Goal: Check status: Check status

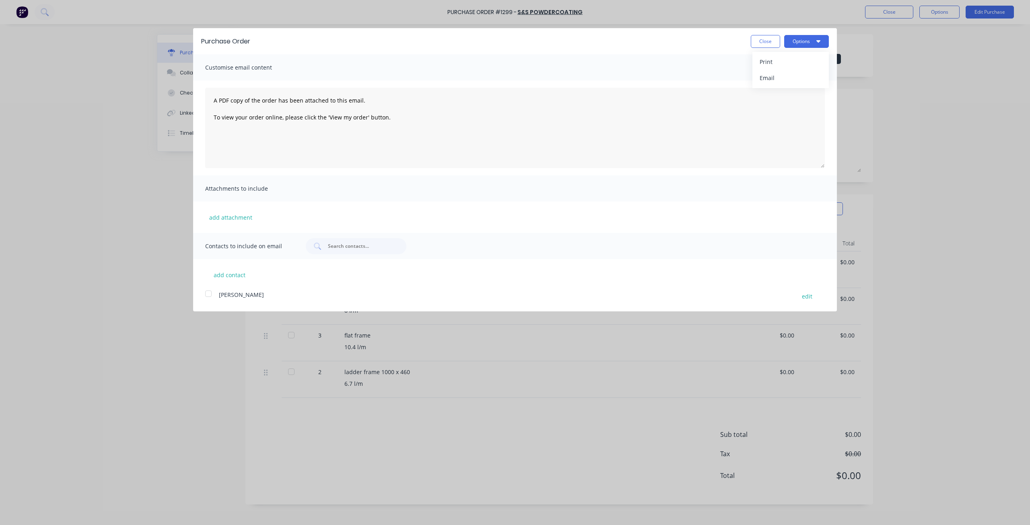
click at [774, 39] on button "Close" at bounding box center [765, 41] width 29 height 13
type textarea "x"
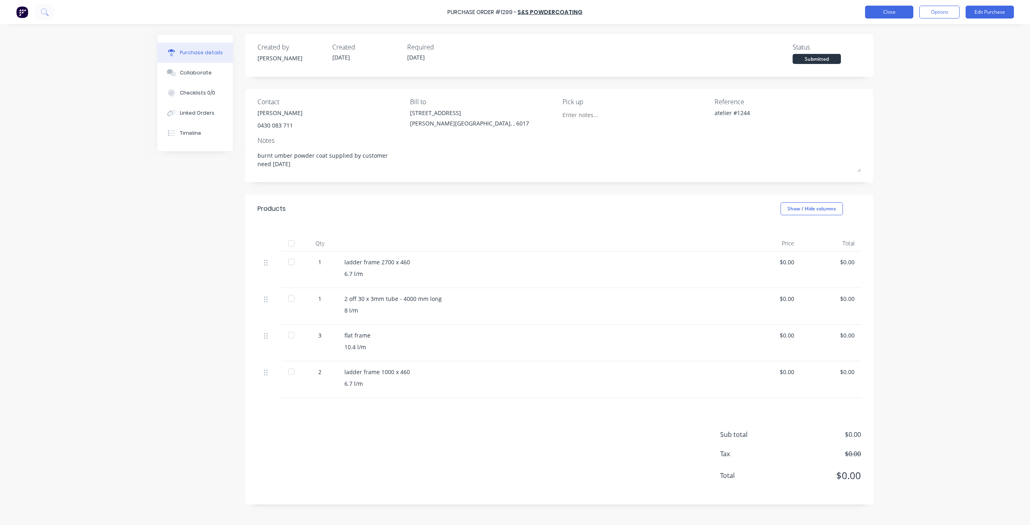
click at [879, 12] on button "Close" at bounding box center [889, 12] width 48 height 13
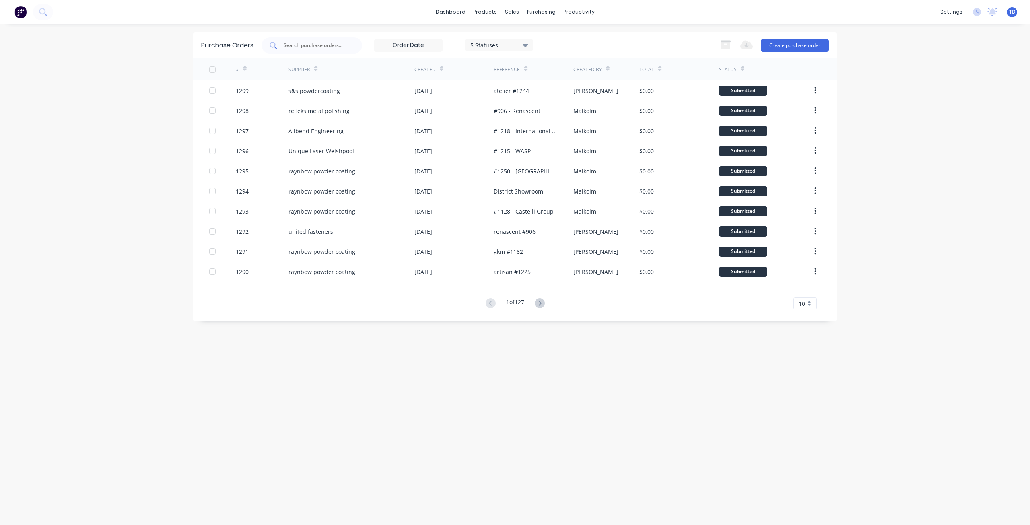
click at [333, 45] on input "text" at bounding box center [316, 45] width 67 height 8
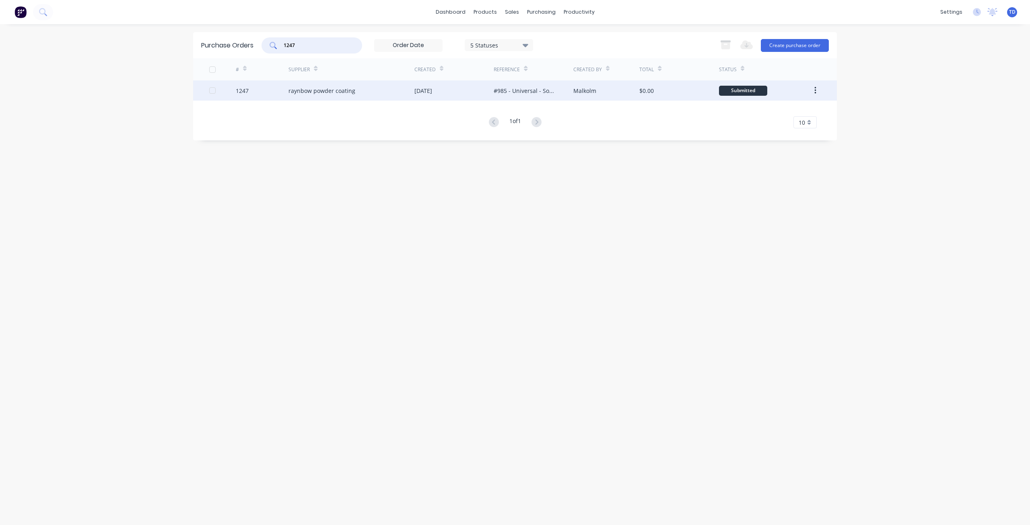
type input "1247"
click at [322, 91] on div "raynbow powder coating" at bounding box center [322, 91] width 67 height 8
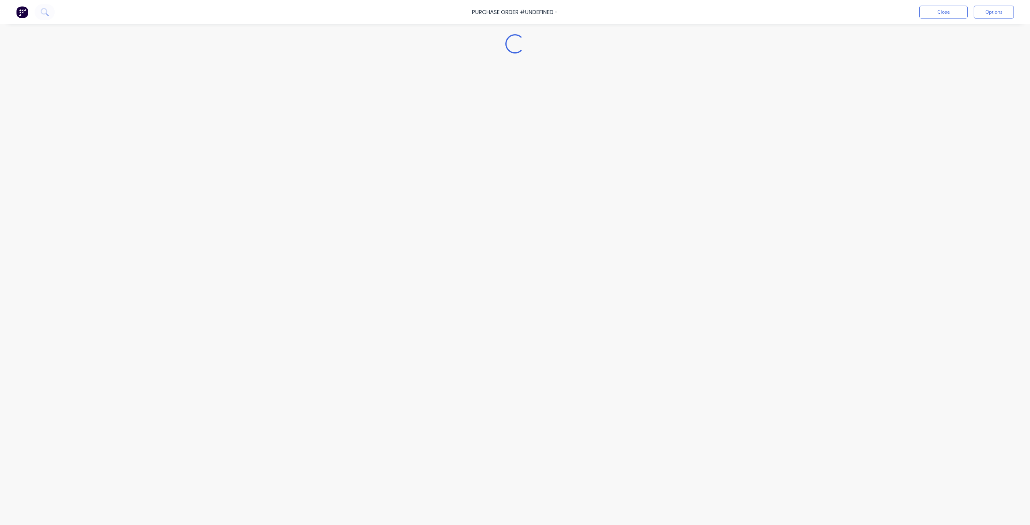
type textarea "x"
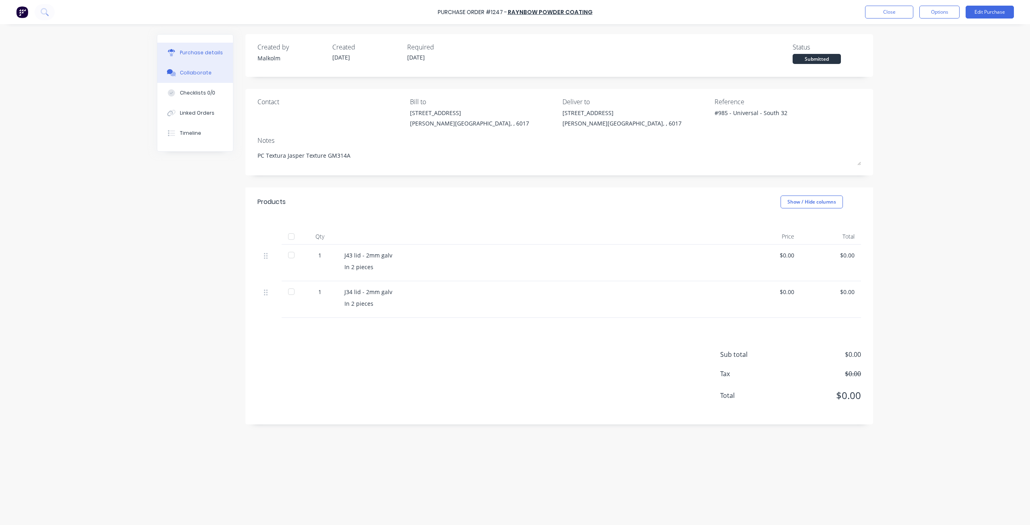
click at [196, 70] on div "Collaborate" at bounding box center [196, 72] width 32 height 7
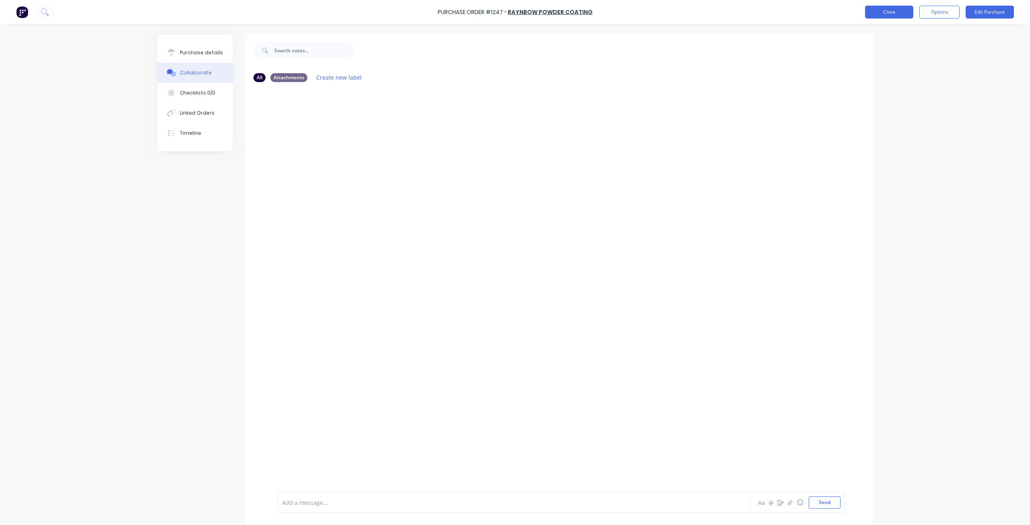
click at [881, 12] on button "Close" at bounding box center [889, 12] width 48 height 13
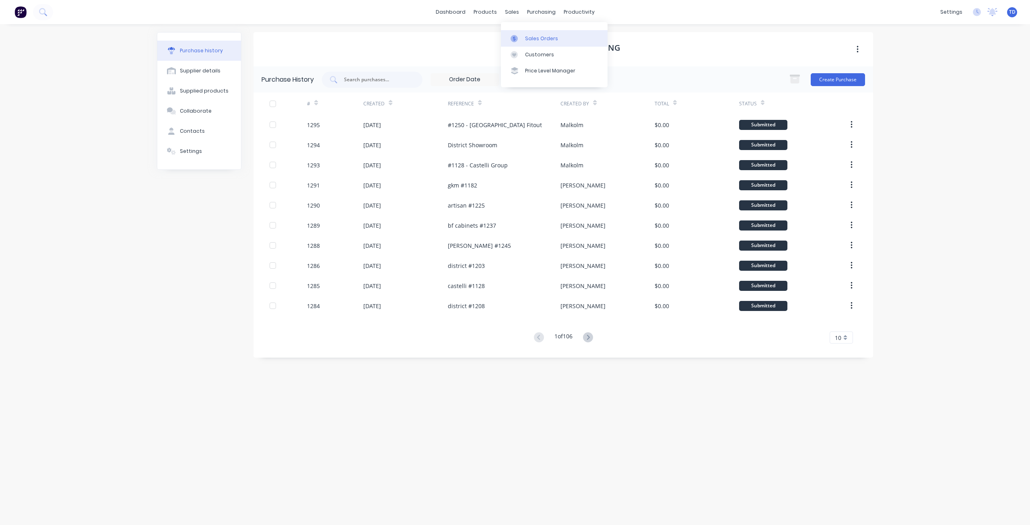
click at [523, 38] on link "Sales Orders" at bounding box center [554, 38] width 107 height 16
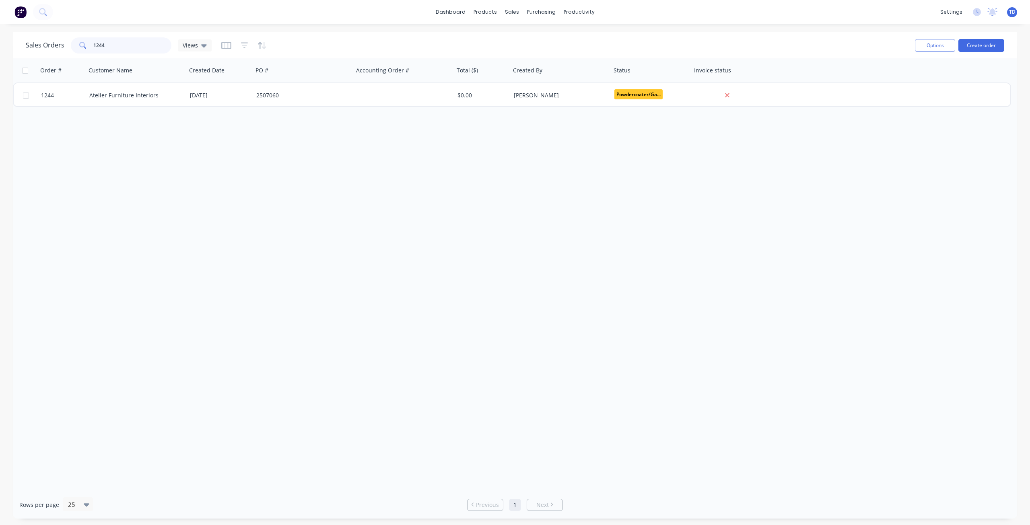
drag, startPoint x: 112, startPoint y: 44, endPoint x: 101, endPoint y: 42, distance: 10.7
click at [101, 42] on input "1244" at bounding box center [132, 45] width 78 height 16
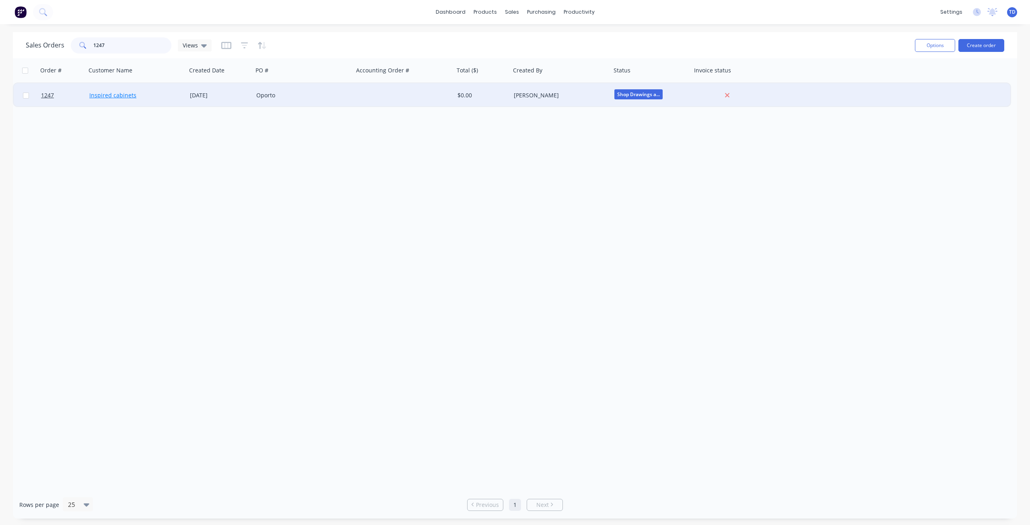
type input "1247"
click at [114, 94] on link "Inspired cabinets" at bounding box center [112, 95] width 47 height 8
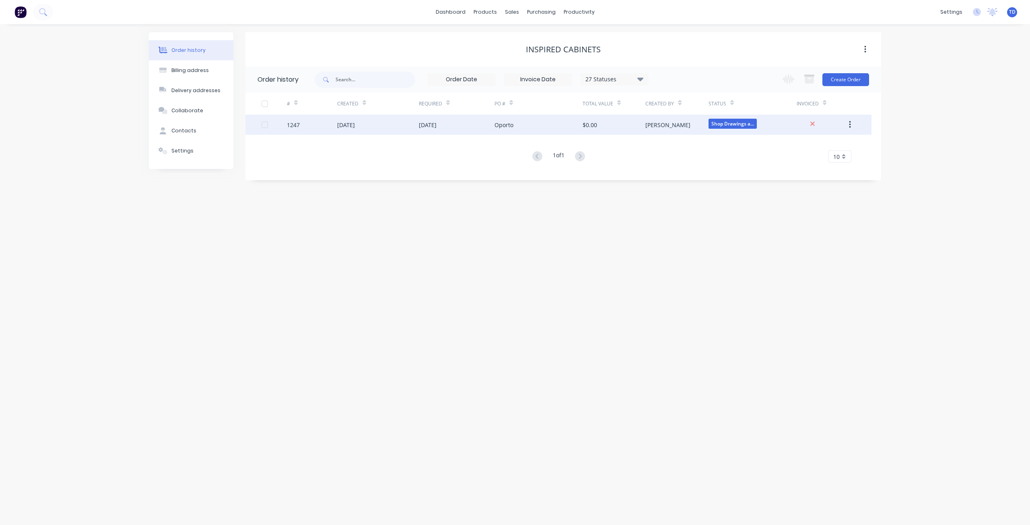
click at [485, 126] on div "[DATE]" at bounding box center [457, 125] width 76 height 20
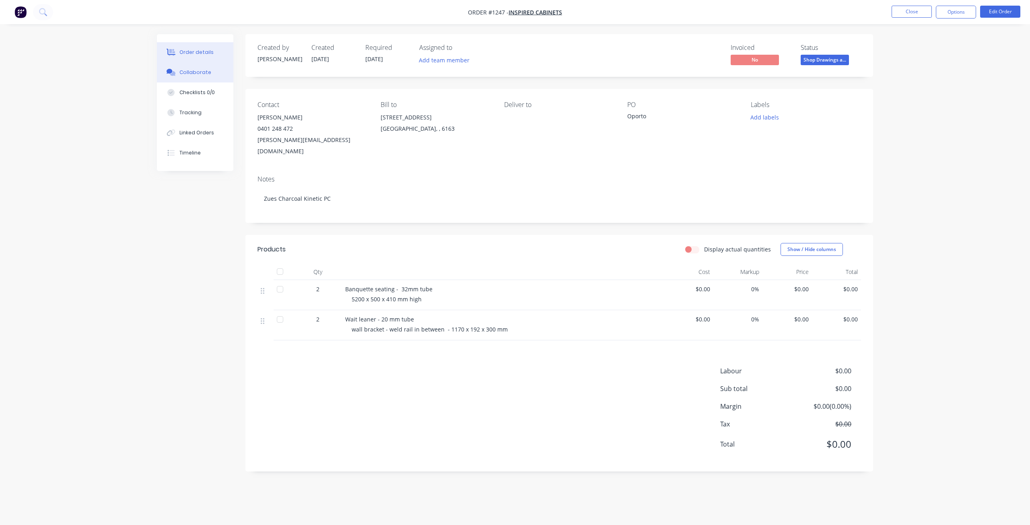
click at [196, 70] on div "Collaborate" at bounding box center [196, 72] width 32 height 7
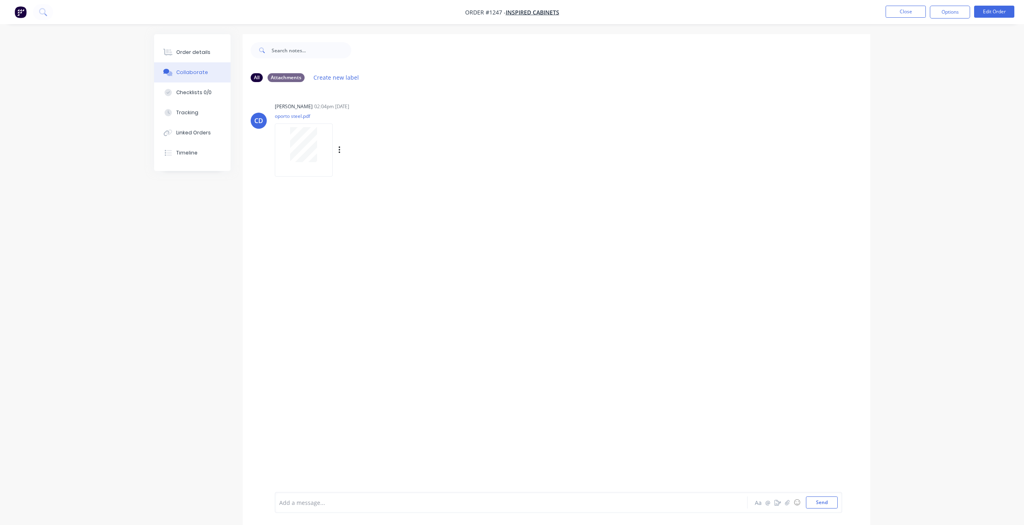
click at [321, 136] on div at bounding box center [304, 144] width 51 height 35
click at [901, 13] on button "Close" at bounding box center [906, 12] width 40 height 12
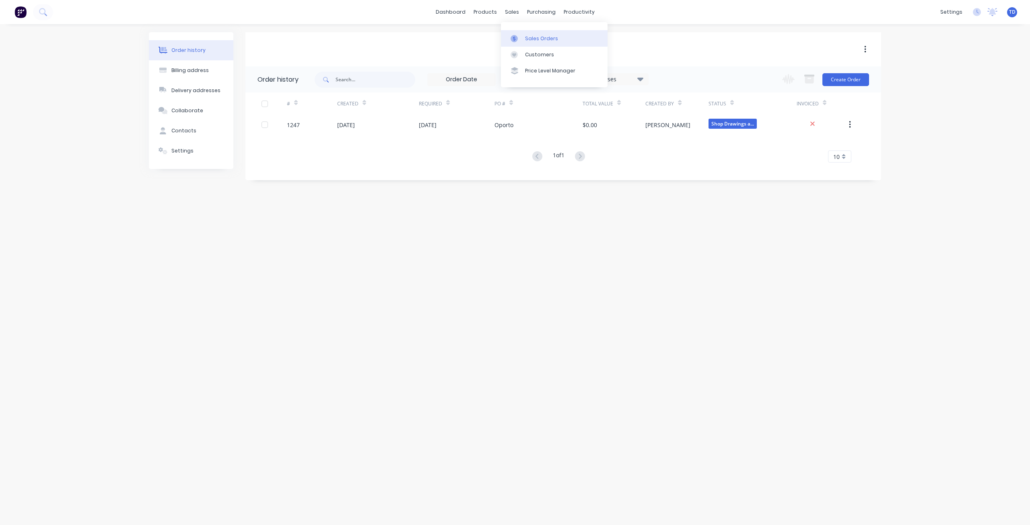
click at [526, 38] on div "Sales Orders" at bounding box center [541, 38] width 33 height 7
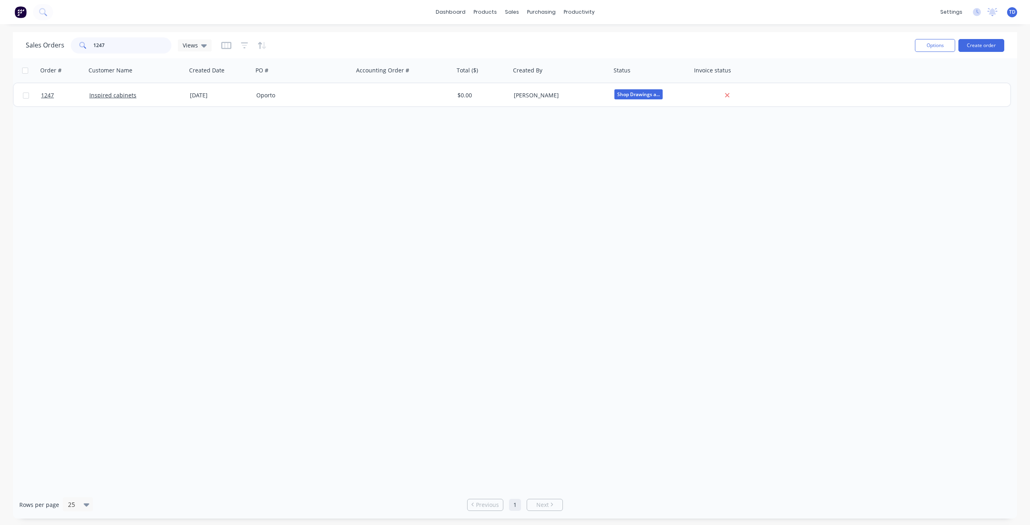
drag, startPoint x: 107, startPoint y: 45, endPoint x: 100, endPoint y: 43, distance: 7.9
click at [100, 43] on input "1247" at bounding box center [132, 45] width 78 height 16
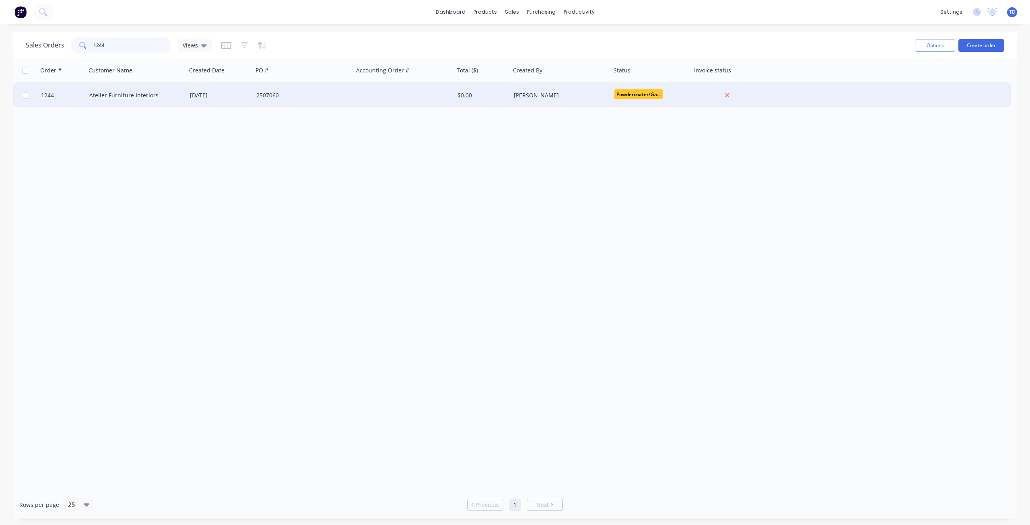
type input "1244"
click at [246, 99] on div "[DATE]" at bounding box center [220, 95] width 60 height 8
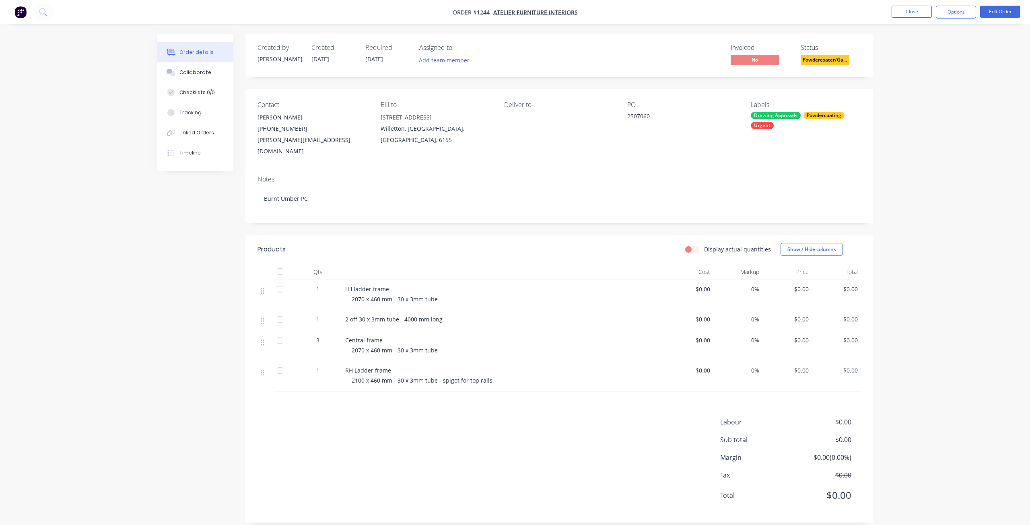
click at [777, 127] on div "Drawing Approvals Powdercoating Urgent" at bounding box center [806, 120] width 110 height 17
click at [784, 248] on div "s&s powder coat" at bounding box center [795, 249] width 45 height 9
click at [937, 79] on div "Order details Collaborate Checklists 0/0 Tracking Linked Orders Timeline Order …" at bounding box center [515, 267] width 1030 height 535
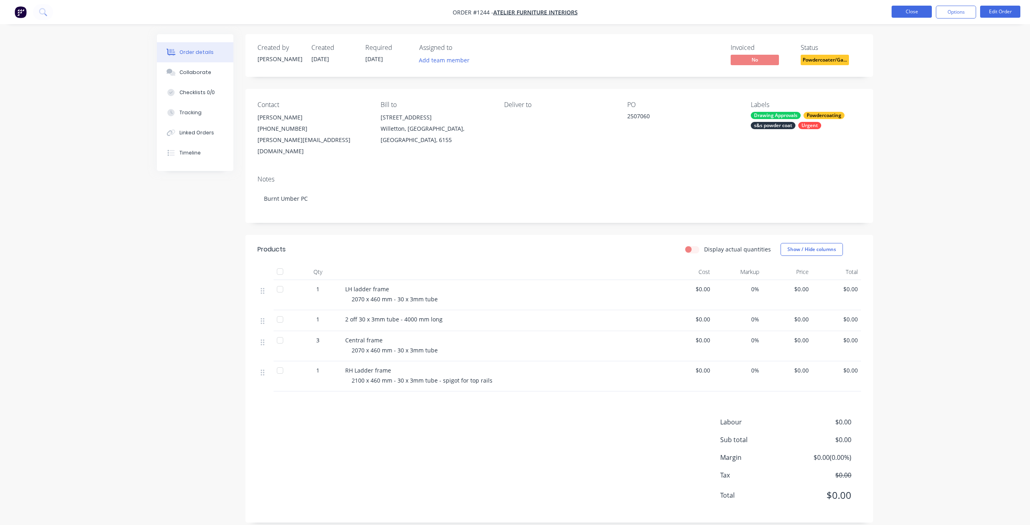
click at [910, 14] on button "Close" at bounding box center [912, 12] width 40 height 12
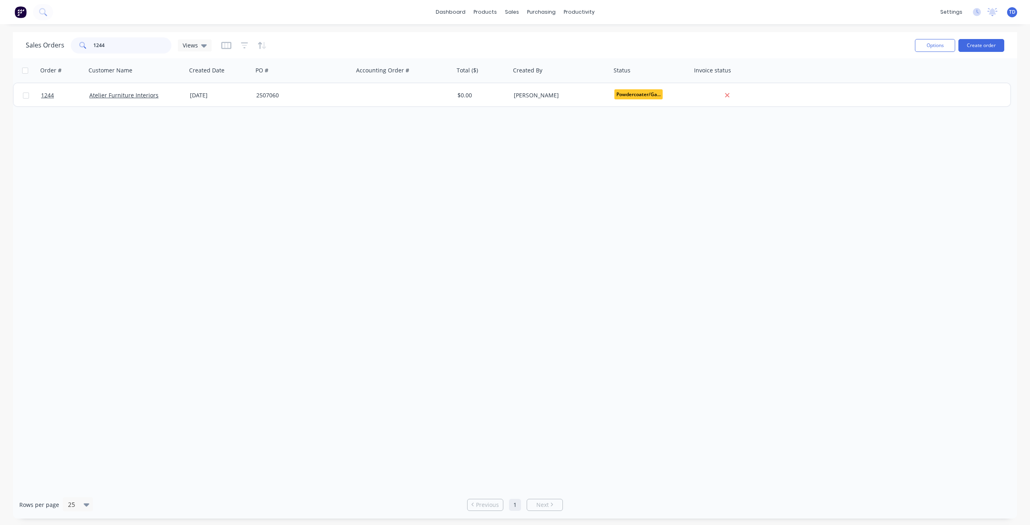
drag, startPoint x: 120, startPoint y: 46, endPoint x: -74, endPoint y: 68, distance: 195.2
click at [0, 68] on html "dashboard products sales purchasing productivity dashboard products Product Cat…" at bounding box center [515, 262] width 1030 height 525
